Goal: Task Accomplishment & Management: Manage account settings

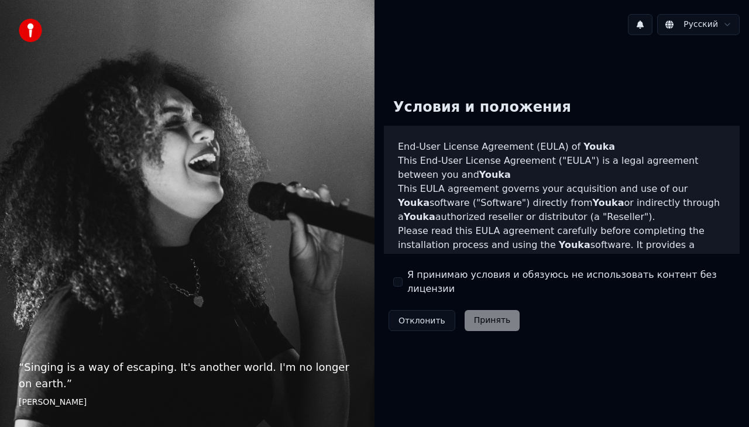
click at [395, 281] on button "Я принимаю условия и обязуюсь не использовать контент без лицензии" at bounding box center [397, 281] width 9 height 9
click at [497, 316] on button "Принять" at bounding box center [493, 320] width 56 height 21
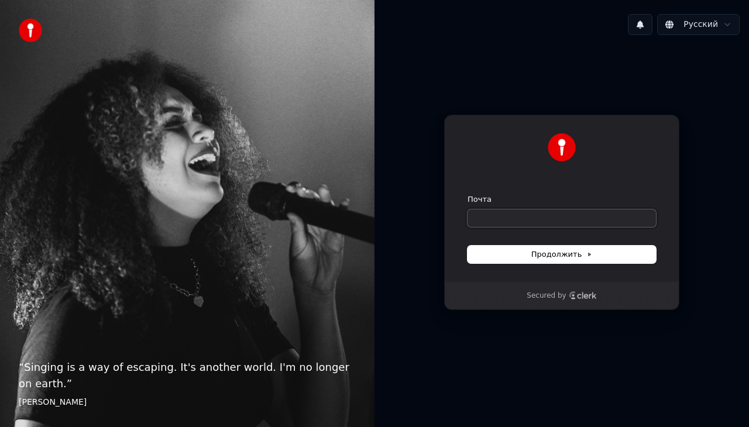
click at [560, 215] on input "Почта" at bounding box center [561, 218] width 188 height 18
click at [561, 215] on input "Почта" at bounding box center [561, 218] width 188 height 18
click at [562, 215] on input "Почта" at bounding box center [561, 218] width 188 height 18
click at [527, 220] on input "Почта" at bounding box center [561, 218] width 188 height 18
click at [528, 220] on input "Почта" at bounding box center [561, 218] width 188 height 18
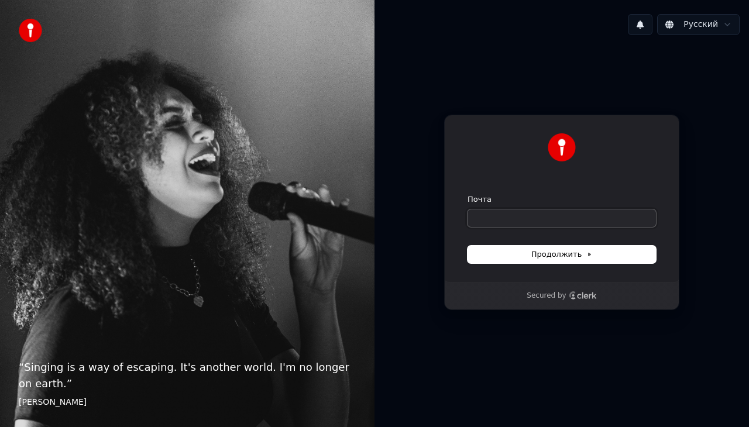
click at [528, 220] on input "Почта" at bounding box center [561, 218] width 188 height 18
click at [524, 218] on input "Почта" at bounding box center [561, 218] width 188 height 18
click at [493, 218] on input "Почта" at bounding box center [561, 218] width 188 height 18
click at [580, 258] on span "Продолжить" at bounding box center [561, 254] width 61 height 11
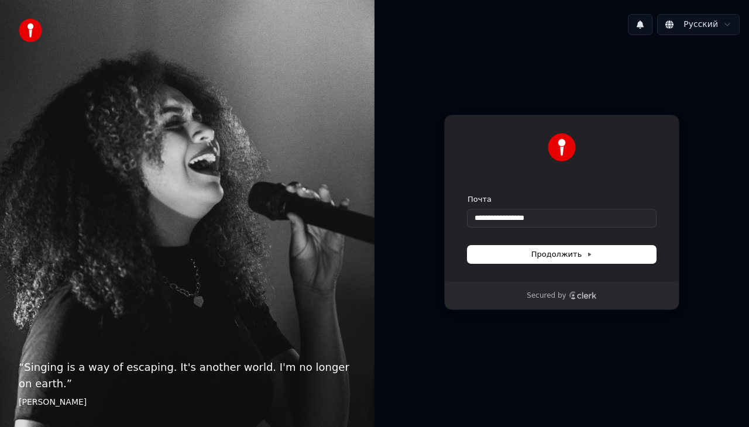
type input "**********"
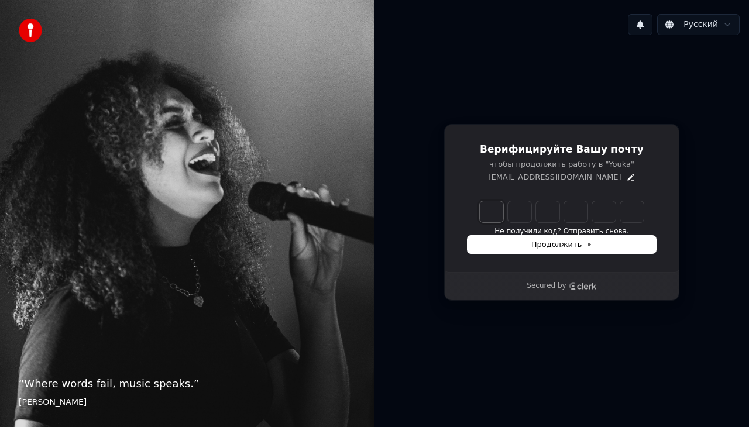
paste input "******"
type input "******"
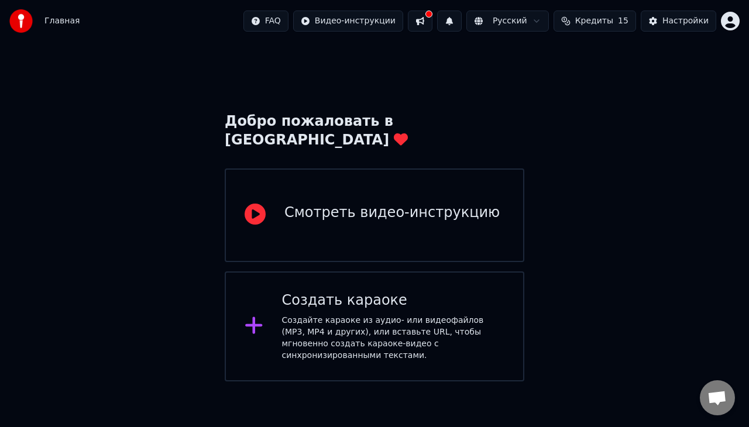
click at [432, 20] on button at bounding box center [420, 21] width 25 height 21
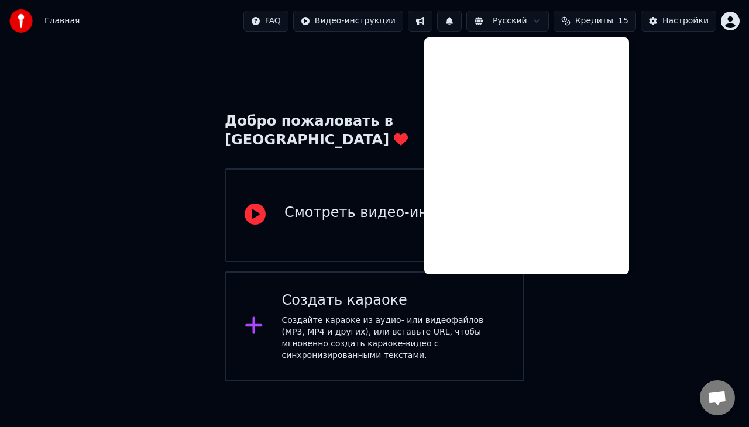
click at [335, 52] on div "Добро пожаловать в Youka Смотреть видео-инструкцию Создать караоке Создайте кар…" at bounding box center [374, 211] width 749 height 339
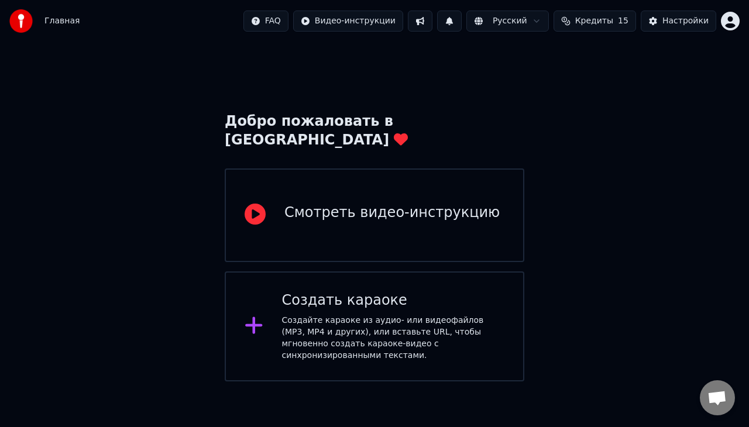
click at [35, 22] on div at bounding box center [24, 20] width 30 height 23
click at [675, 22] on div "Настройки" at bounding box center [685, 21] width 46 height 12
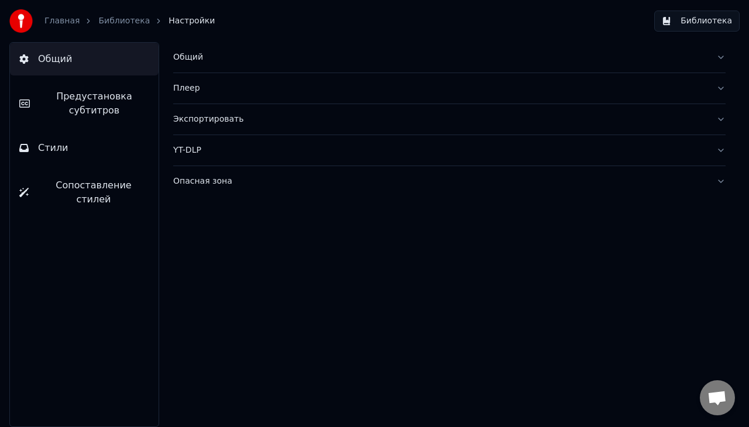
click at [185, 93] on div "Плеер" at bounding box center [440, 88] width 534 height 12
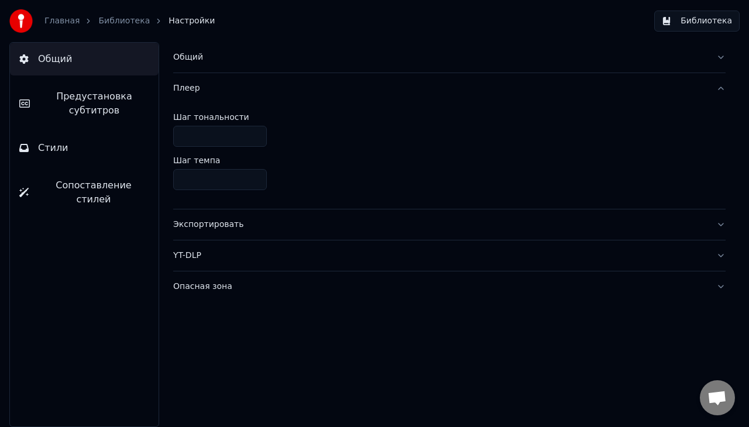
click at [19, 21] on img at bounding box center [20, 20] width 23 height 23
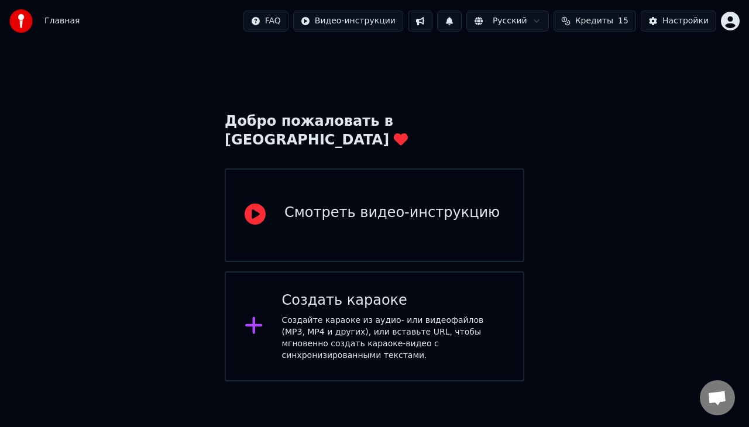
click at [300, 17] on html "Главная FAQ Видео-инструкции Русский Кредиты 15 Настройки Добро пожаловать в Yo…" at bounding box center [374, 190] width 749 height 381
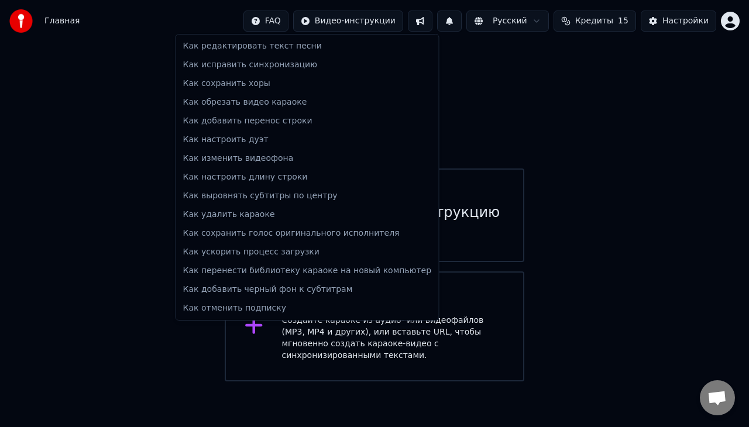
click at [583, 82] on html "Главная FAQ Видео-инструкции Русский Кредиты 15 Настройки Добро пожаловать в Yo…" at bounding box center [374, 190] width 749 height 381
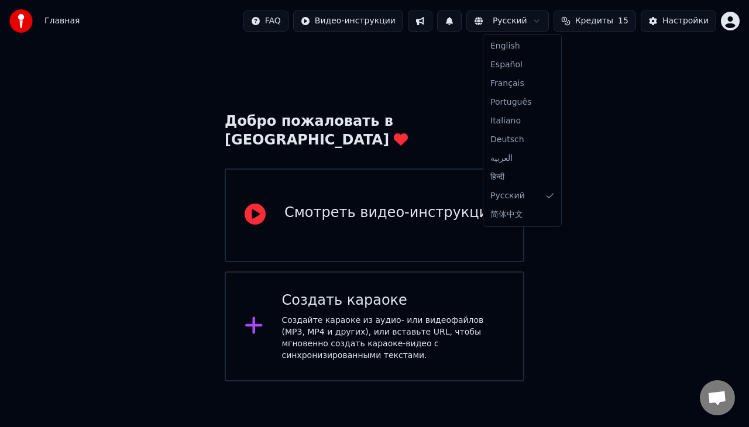
click at [529, 22] on html "Главная FAQ Видео-инструкции Русский Кредиты 15 Настройки Добро пожаловать в Yo…" at bounding box center [374, 190] width 749 height 381
click at [628, 118] on html "Главная FAQ Видео-инструкции Русский Кредиты 15 Настройки Добро пожаловать в Yo…" at bounding box center [374, 190] width 749 height 381
click at [627, 22] on span "15" at bounding box center [623, 21] width 11 height 12
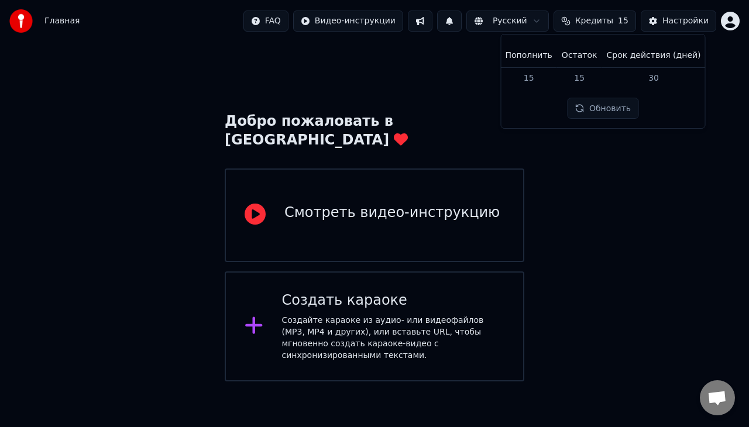
click at [697, 149] on div "Добро пожаловать в Youka Смотреть видео-инструкцию Создать караоке Создайте кар…" at bounding box center [374, 211] width 749 height 339
click at [734, 16] on html "Главная FAQ Видео-инструкции Русский Кредиты 15 Настройки Добро пожаловать в Yo…" at bounding box center [374, 190] width 749 height 381
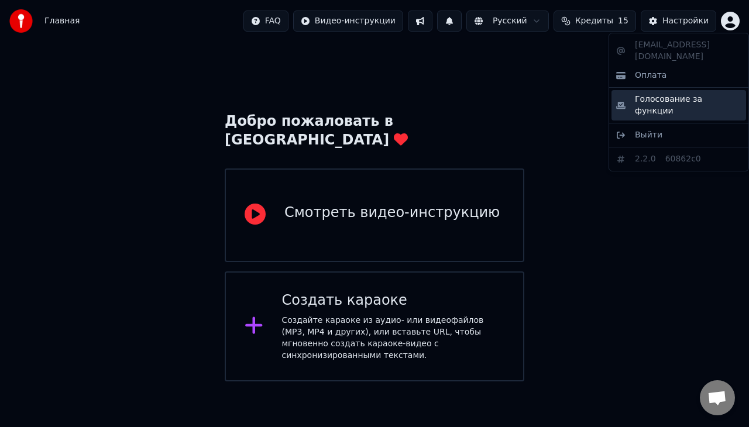
click at [714, 94] on span "Голосование за функции" at bounding box center [688, 105] width 106 height 23
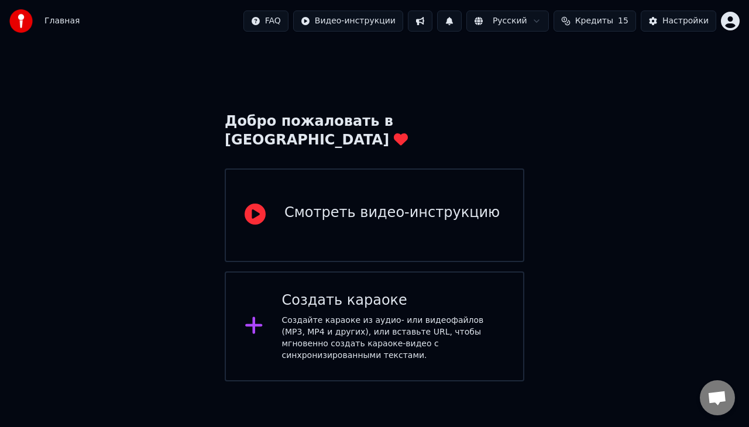
click at [446, 204] on div "Смотреть видео-инструкцию" at bounding box center [391, 213] width 215 height 19
